Goal: Task Accomplishment & Management: Use online tool/utility

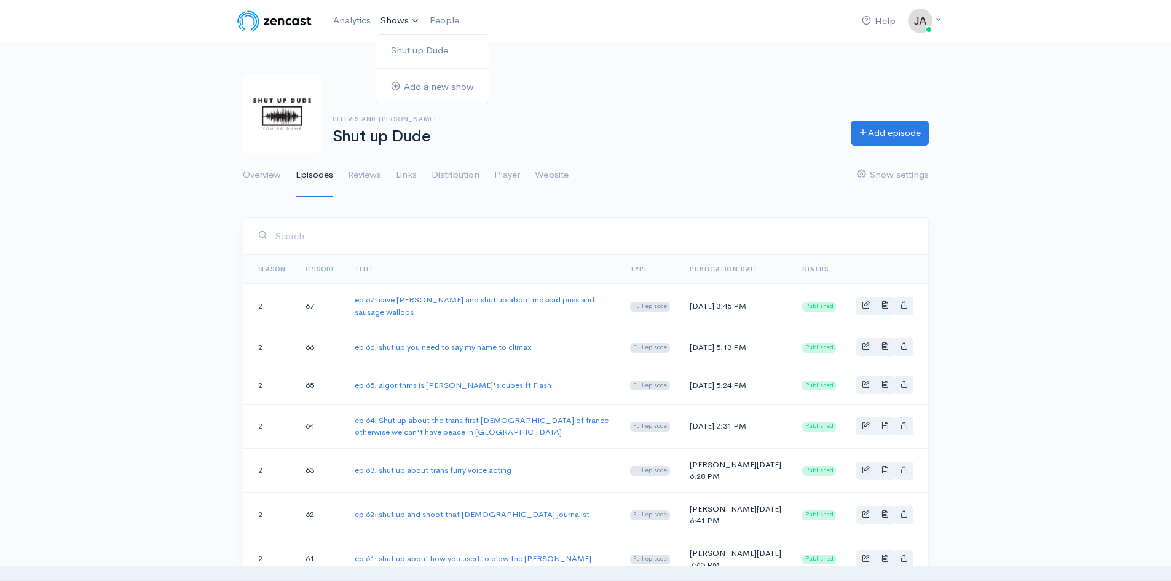
click at [390, 20] on link "Shows" at bounding box center [400, 20] width 49 height 27
click at [409, 54] on link "Shut up Dude" at bounding box center [432, 51] width 112 height 22
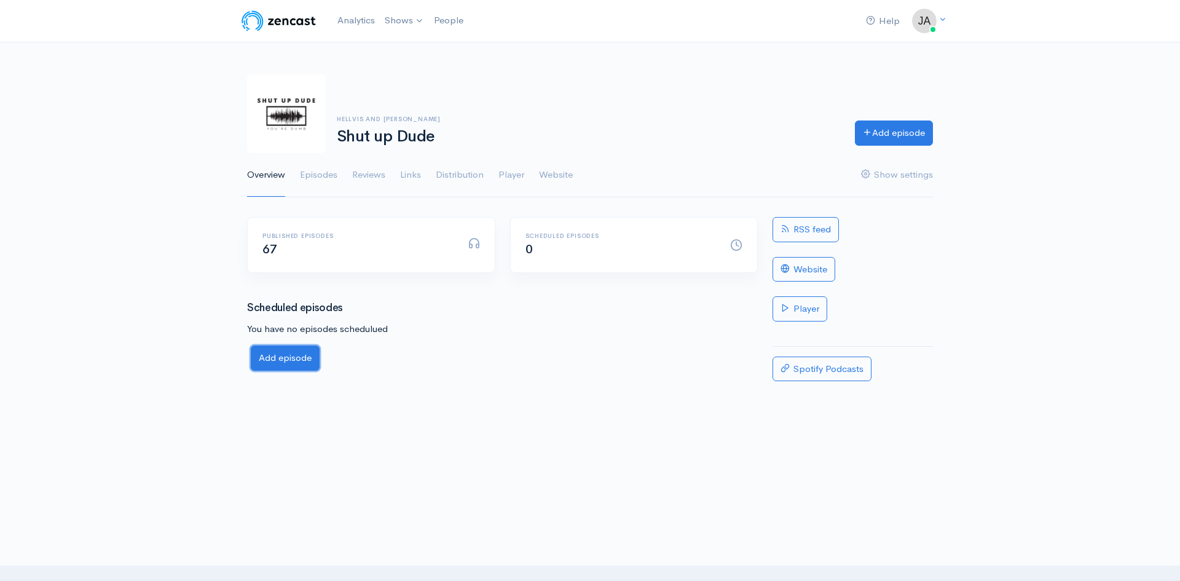
click at [286, 355] on link "Add episode" at bounding box center [285, 357] width 69 height 25
